Goal: Information Seeking & Learning: Learn about a topic

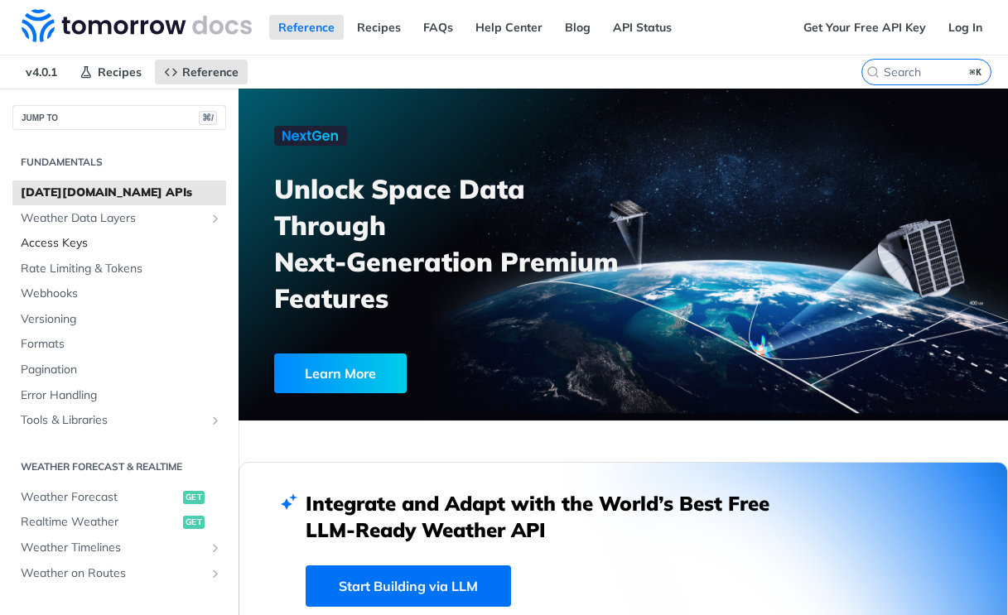
click at [94, 243] on span "Access Keys" at bounding box center [121, 243] width 201 height 17
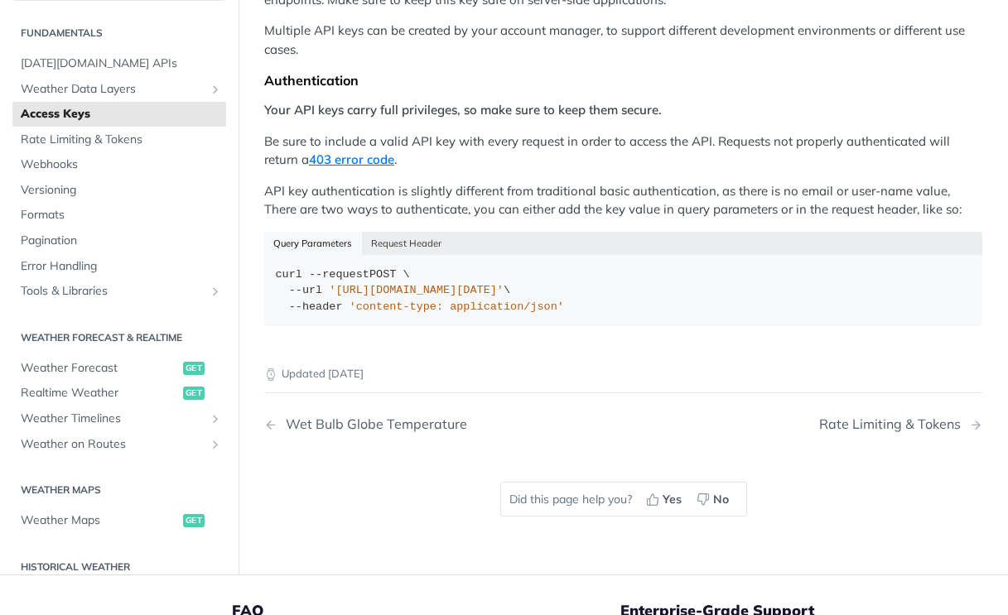
scroll to position [307, 0]
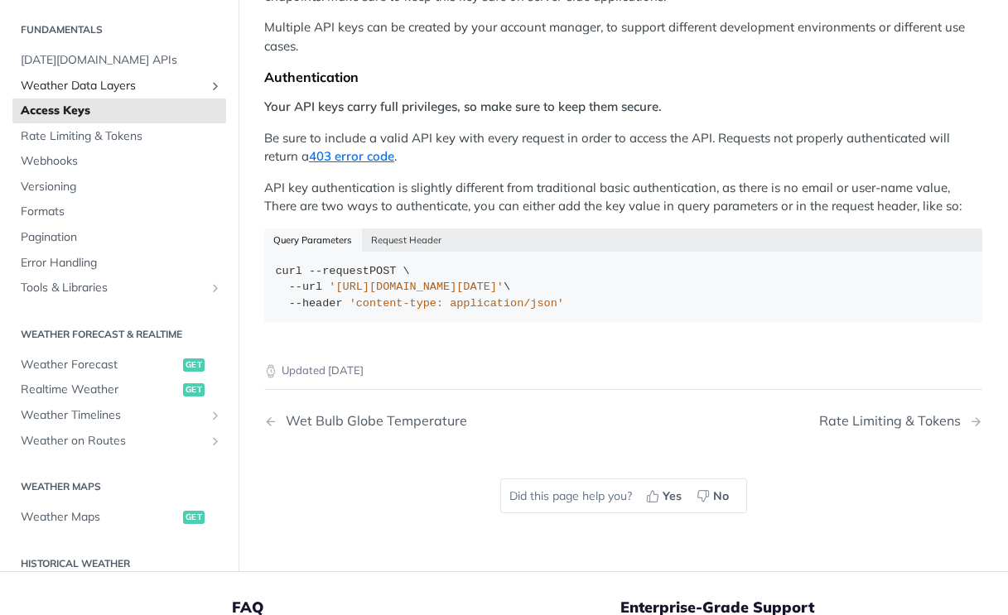
click at [89, 78] on span "Weather Data Layers" at bounding box center [113, 86] width 184 height 17
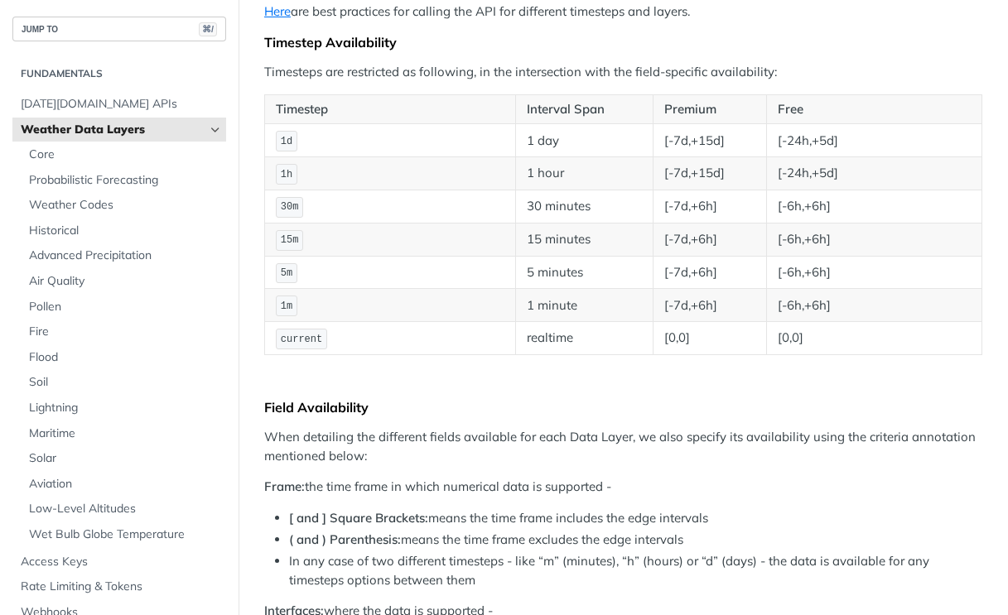
scroll to position [291, 0]
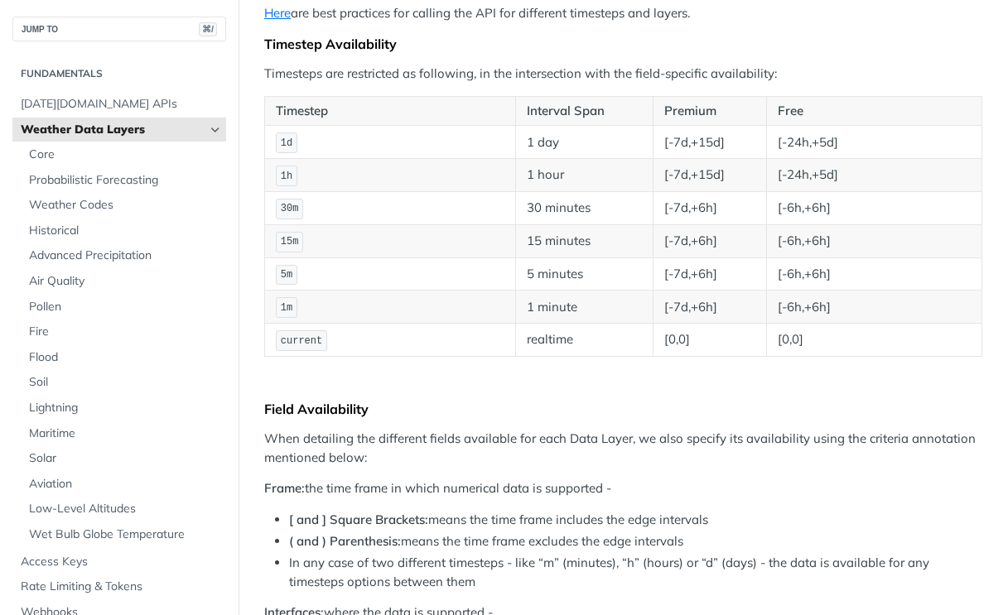
click at [119, 26] on button "JUMP TO ⌘/" at bounding box center [119, 29] width 214 height 25
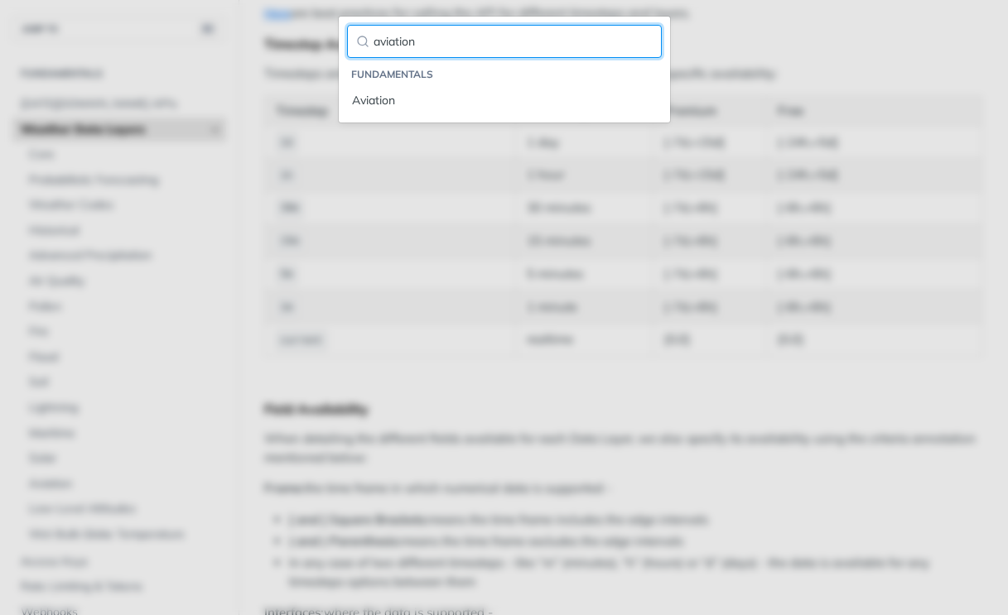
type input "aviation"
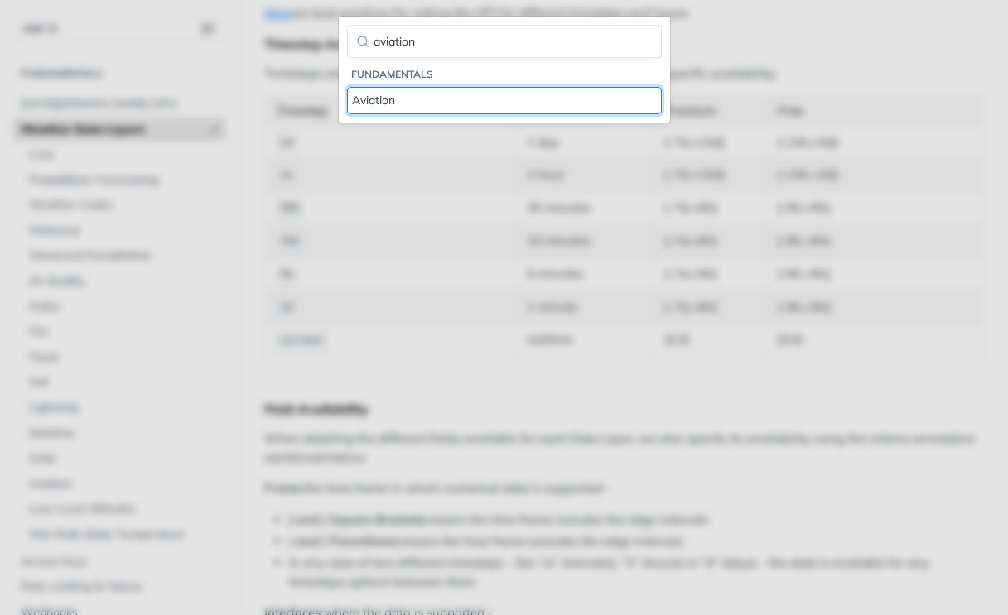
click at [381, 99] on div "Aviation" at bounding box center [504, 100] width 305 height 17
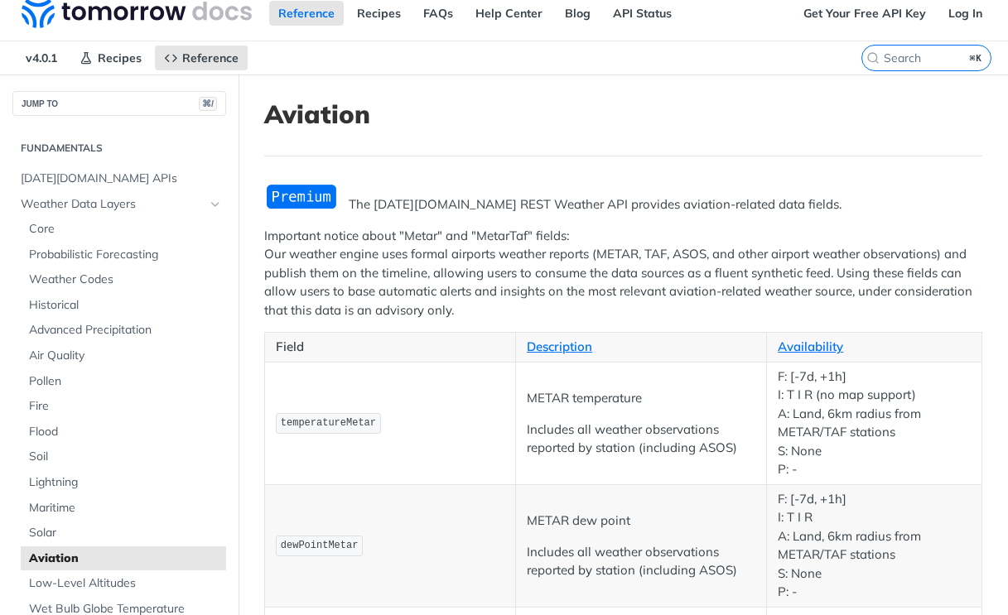
scroll to position [12, 0]
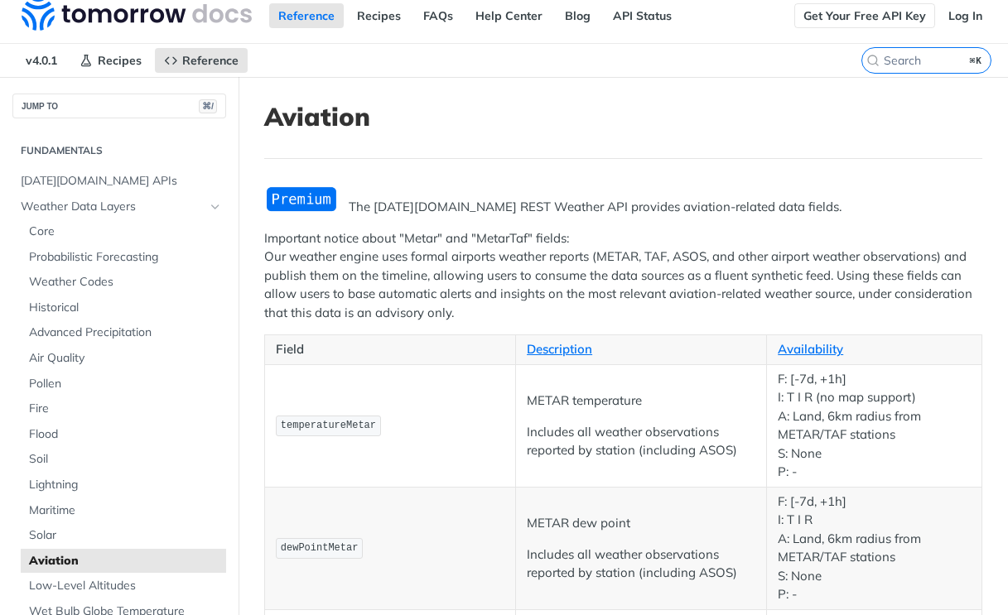
click at [828, 13] on link "Get Your Free API Key" at bounding box center [864, 15] width 141 height 25
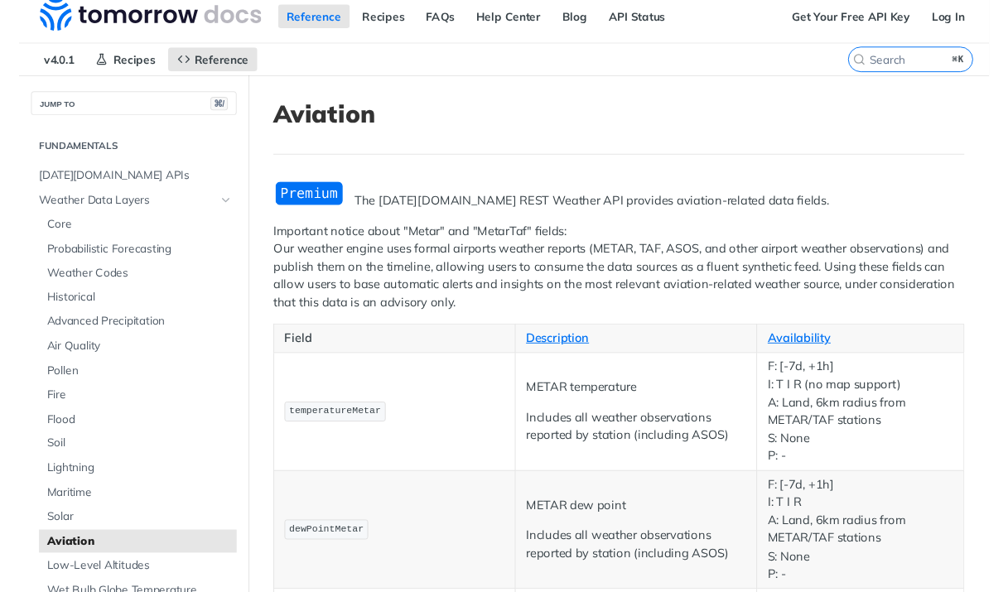
scroll to position [9, 0]
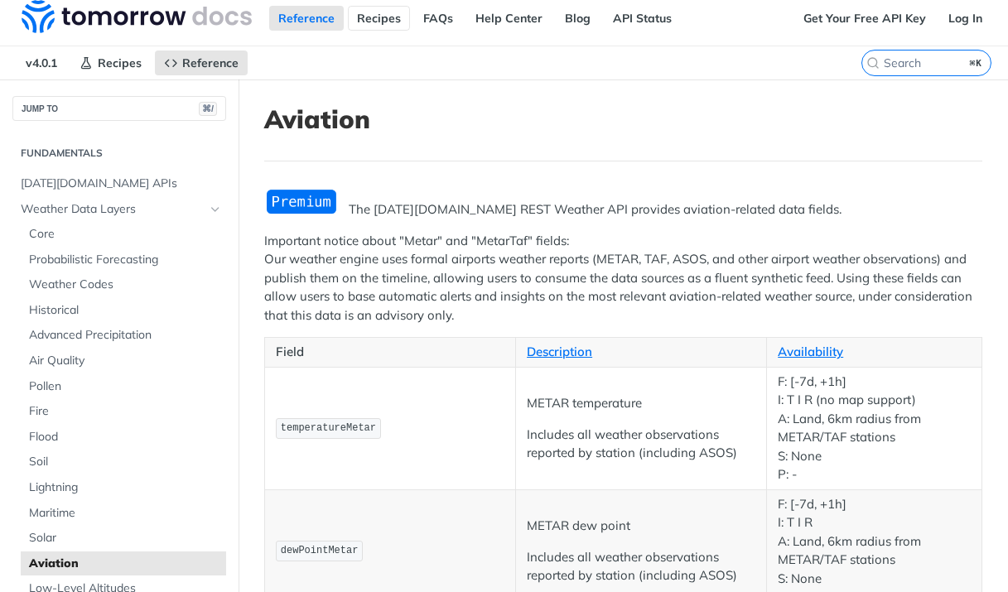
click at [387, 25] on link "Recipes" at bounding box center [379, 18] width 62 height 25
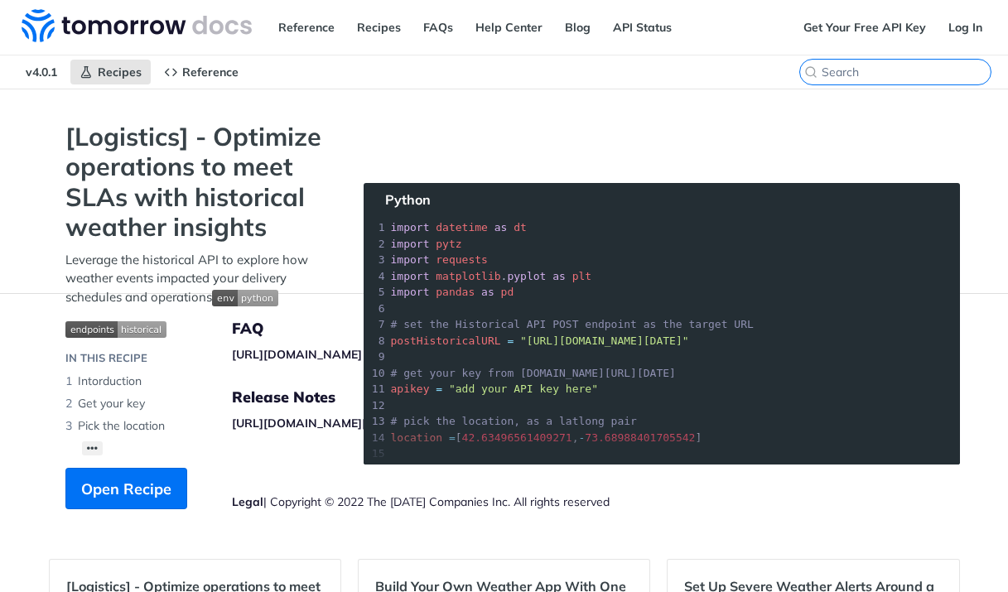
click at [927, 74] on input "⌘K" at bounding box center [906, 72] width 169 height 15
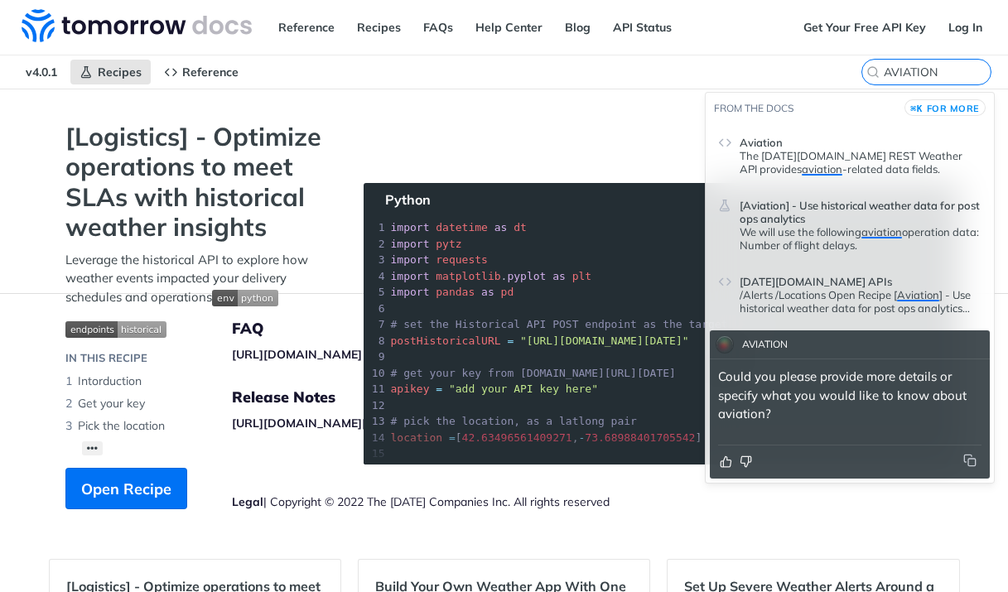
click at [815, 157] on p "The [DATE][DOMAIN_NAME] REST Weather API provides aviation -related data fields." at bounding box center [861, 162] width 242 height 27
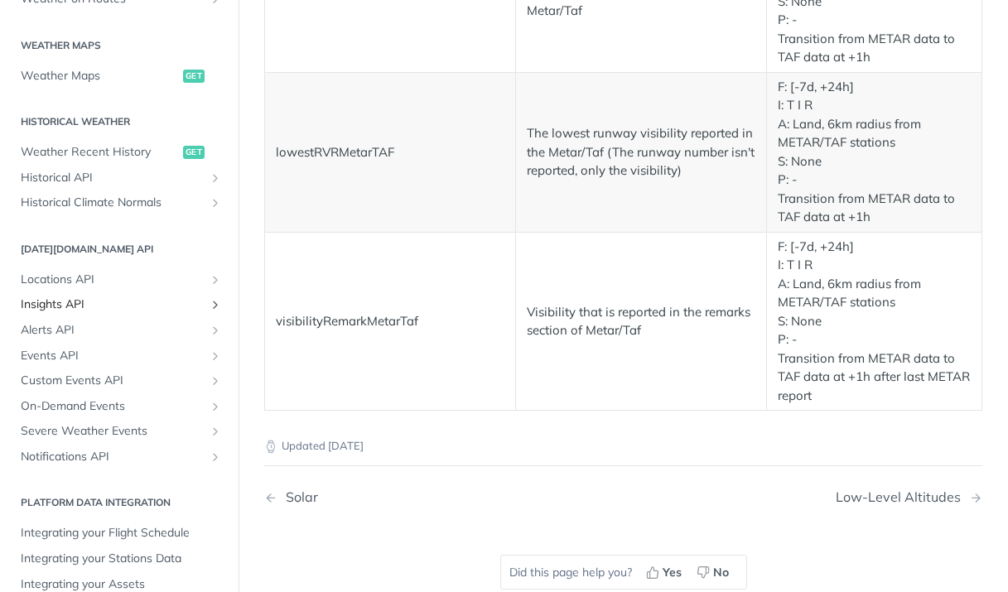
scroll to position [3619, 0]
click at [152, 525] on span "Integrating your Flight Schedule" at bounding box center [121, 533] width 201 height 17
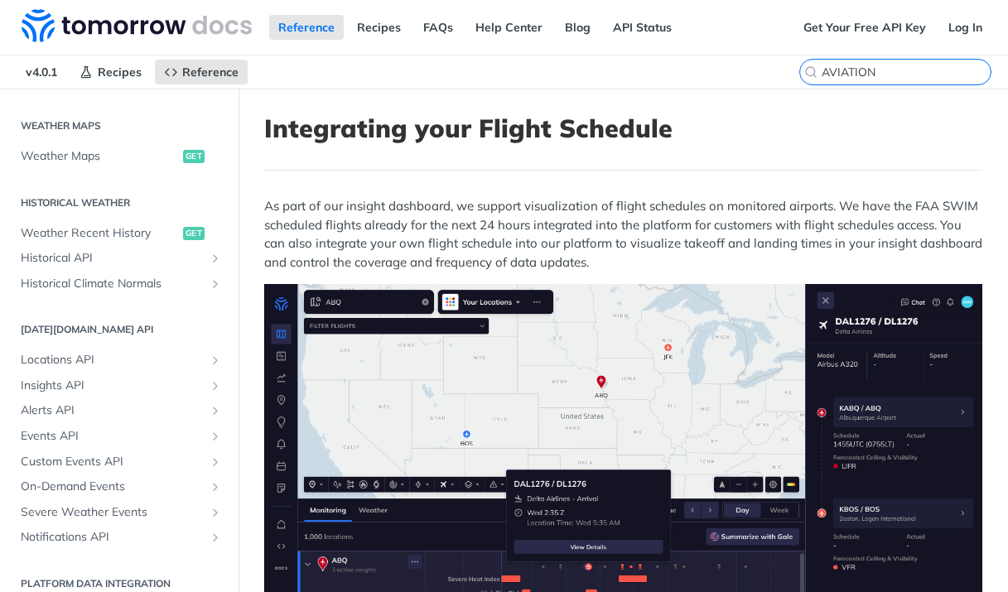
drag, startPoint x: 939, startPoint y: 75, endPoint x: 861, endPoint y: 75, distance: 78.7
click at [861, 75] on input "AVIATION" at bounding box center [906, 72] width 169 height 15
drag, startPoint x: 843, startPoint y: 74, endPoint x: 828, endPoint y: 74, distance: 15.7
click at [827, 74] on input "AVIATION" at bounding box center [906, 72] width 169 height 15
drag, startPoint x: 882, startPoint y: 70, endPoint x: 823, endPoint y: 72, distance: 58.9
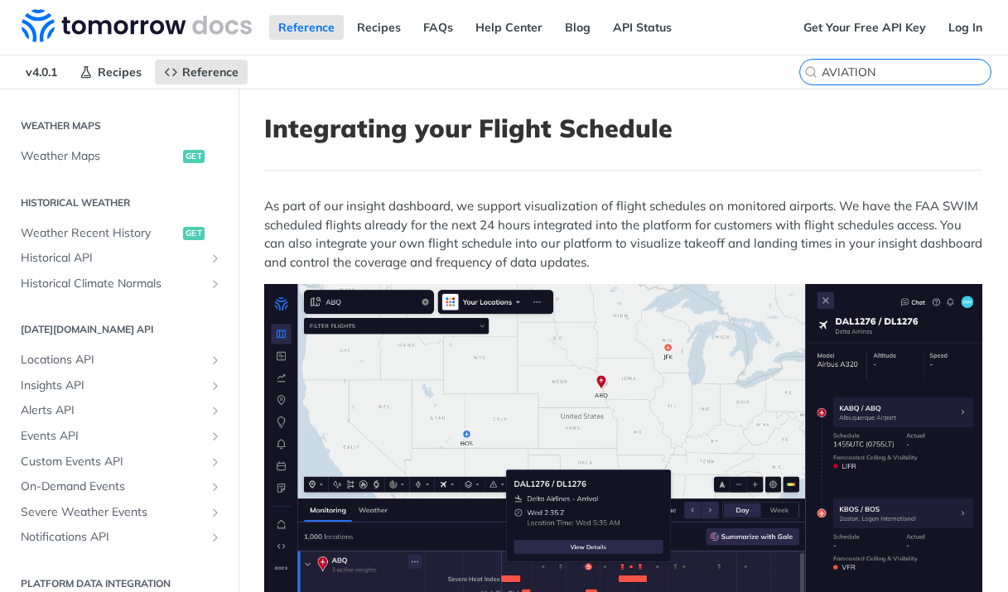
click at [822, 72] on input "AVIATION" at bounding box center [906, 72] width 169 height 15
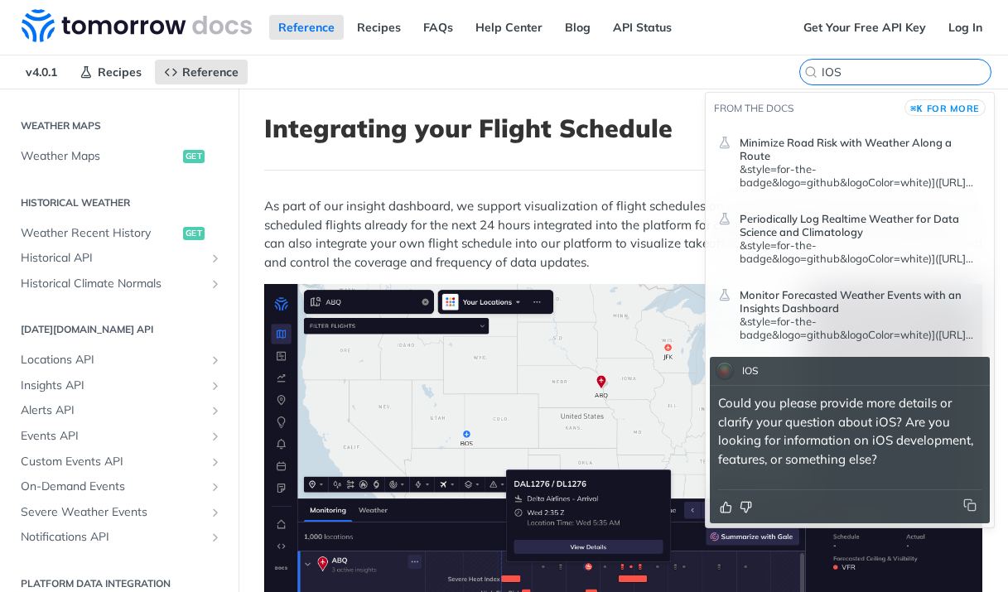
click at [859, 72] on input "IOS" at bounding box center [906, 72] width 169 height 15
drag, startPoint x: 836, startPoint y: 70, endPoint x: 815, endPoint y: 69, distance: 20.8
click at [815, 69] on label "IOS" at bounding box center [895, 72] width 192 height 27
click at [822, 69] on input "IOS" at bounding box center [906, 72] width 169 height 15
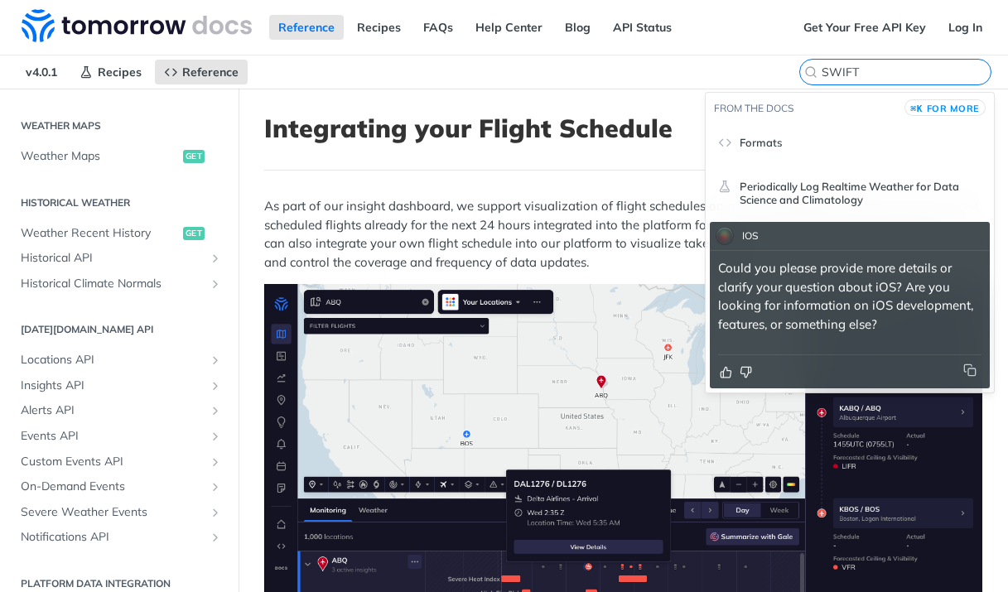
type input "SWIFT"
click at [770, 149] on div "Formats" at bounding box center [861, 142] width 242 height 27
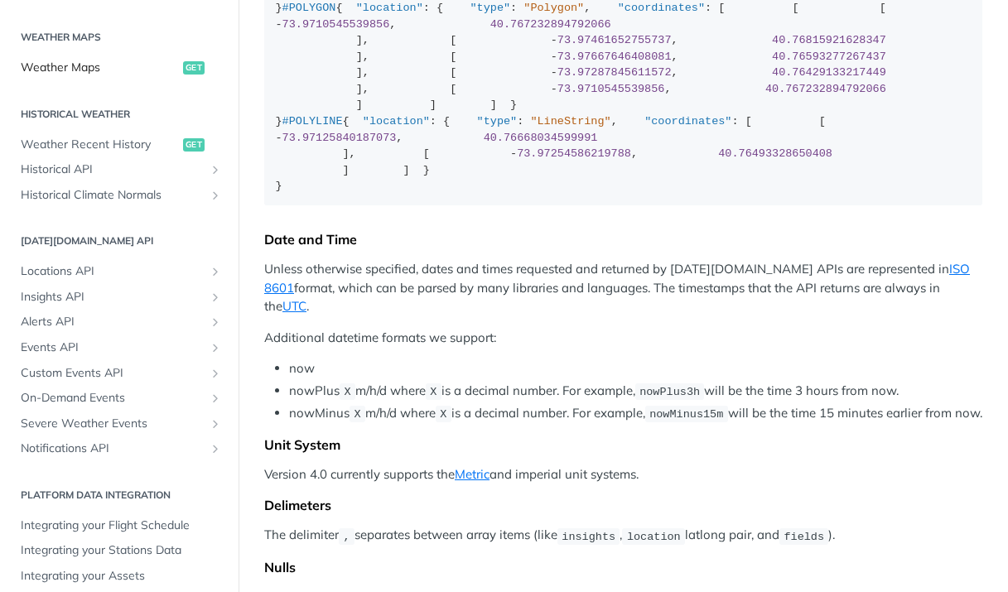
scroll to position [815, 0]
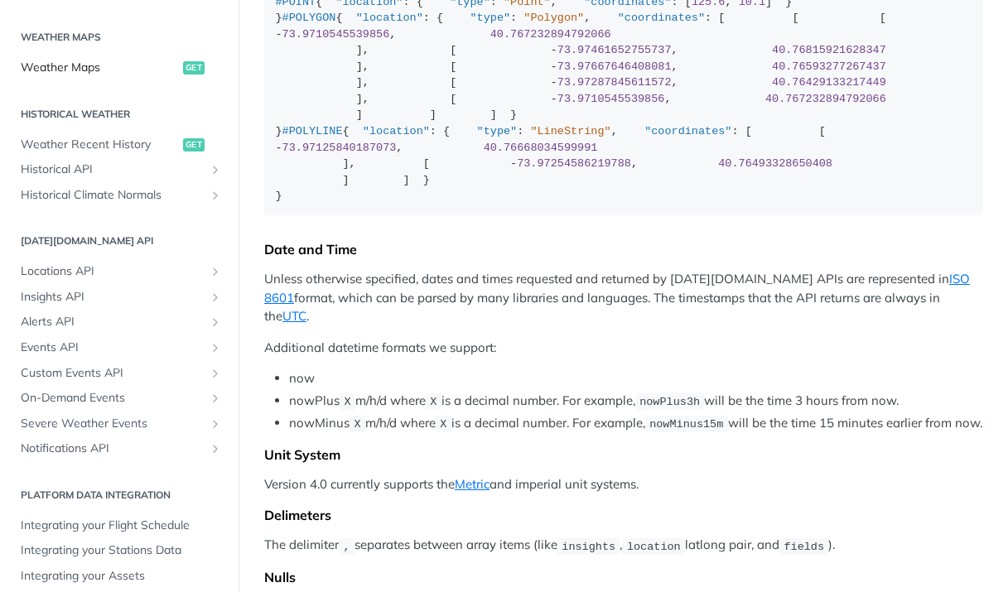
click at [75, 63] on span "Weather Maps" at bounding box center [100, 68] width 158 height 17
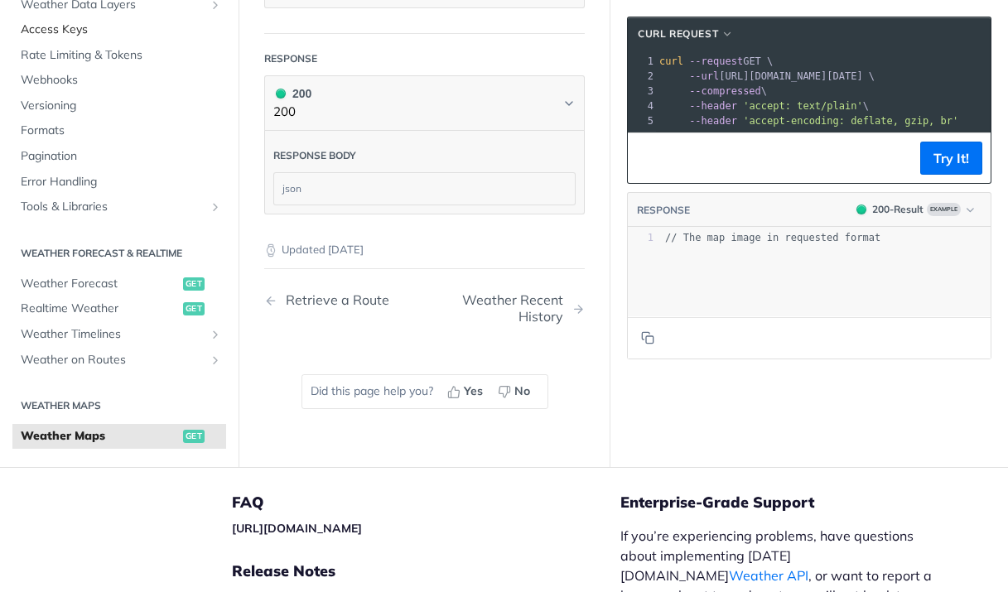
scroll to position [2594, 0]
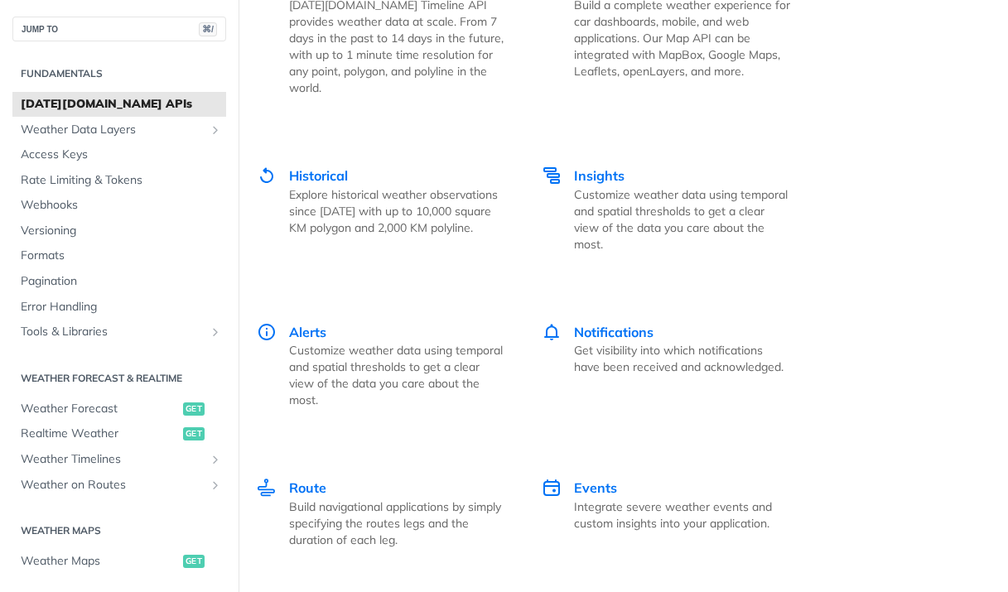
scroll to position [2956, 0]
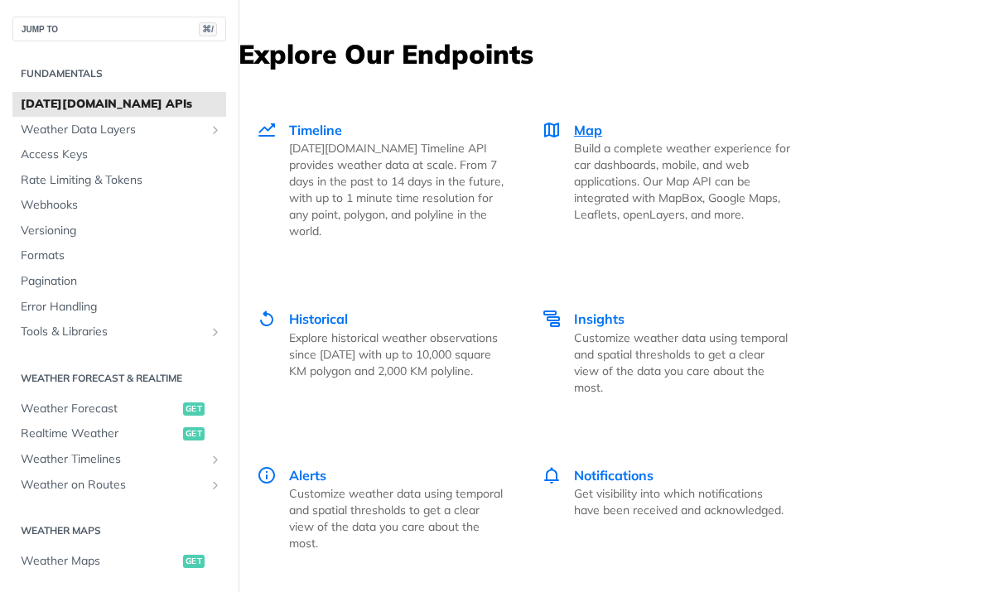
click at [591, 132] on span "Map" at bounding box center [588, 130] width 28 height 17
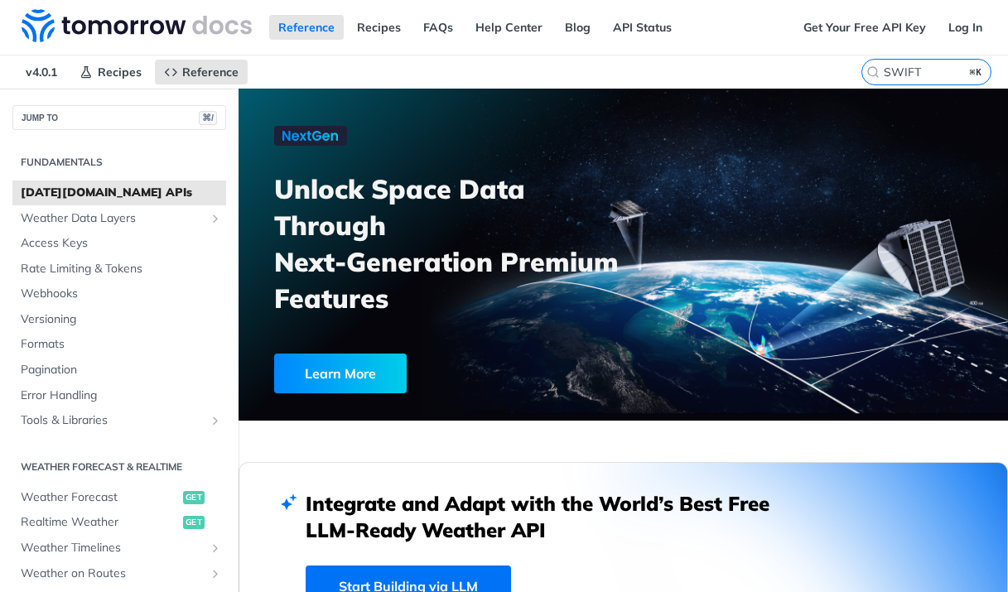
scroll to position [0, 0]
